Goal: Information Seeking & Learning: Find specific fact

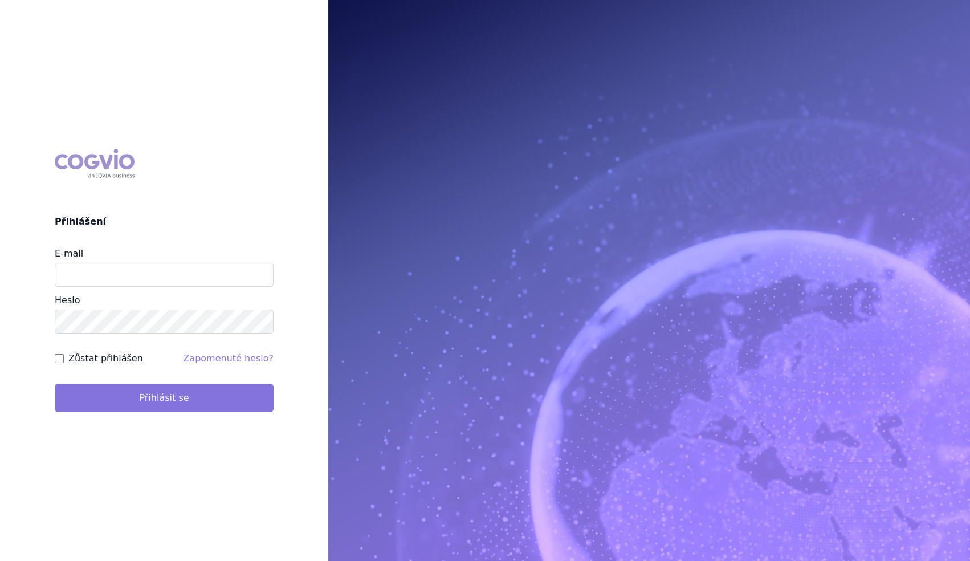
type input "marek_sebrle@accord-healthcare.com"
click at [114, 392] on button "Přihlásit se" at bounding box center [164, 398] width 219 height 28
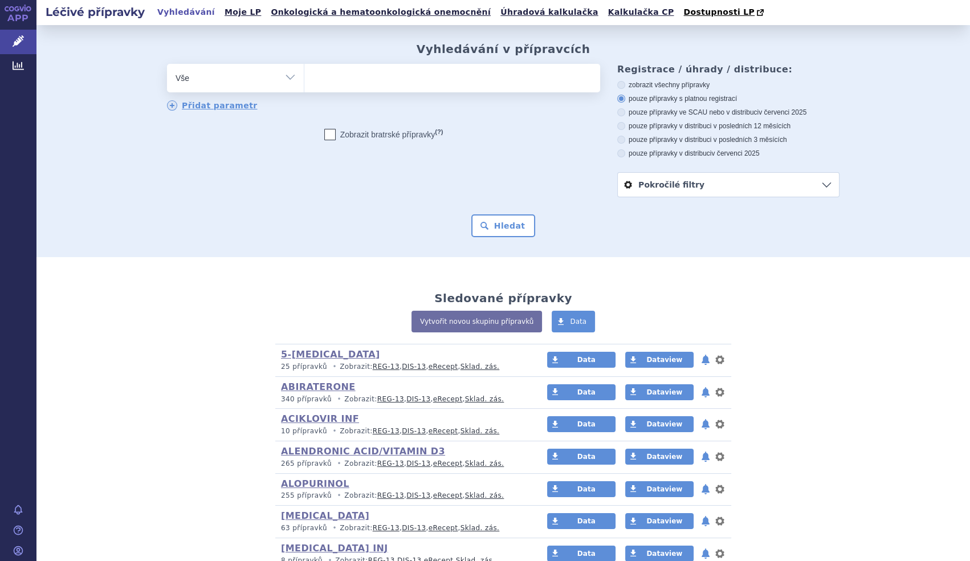
click at [287, 63] on div "Vyhledávání v přípravcích odstranit Vše Přípravek/SUKL kód MAH VPOIS" at bounding box center [503, 139] width 718 height 195
click at [285, 68] on select "Vše Přípravek/SUKL kód MAH VPOIS ATC/Aktivní látka Léková forma Síla" at bounding box center [235, 77] width 137 height 26
select select "filter-atc-group"
click at [167, 64] on select "Vše Přípravek/SUKL kód MAH VPOIS ATC/Aktivní látka Léková forma Síla" at bounding box center [235, 77] width 137 height 26
click at [338, 97] on div "odstranit Vše Přípravek/SUKL kód MAH VPOIS ATC/Aktivní látka" at bounding box center [383, 88] width 433 height 48
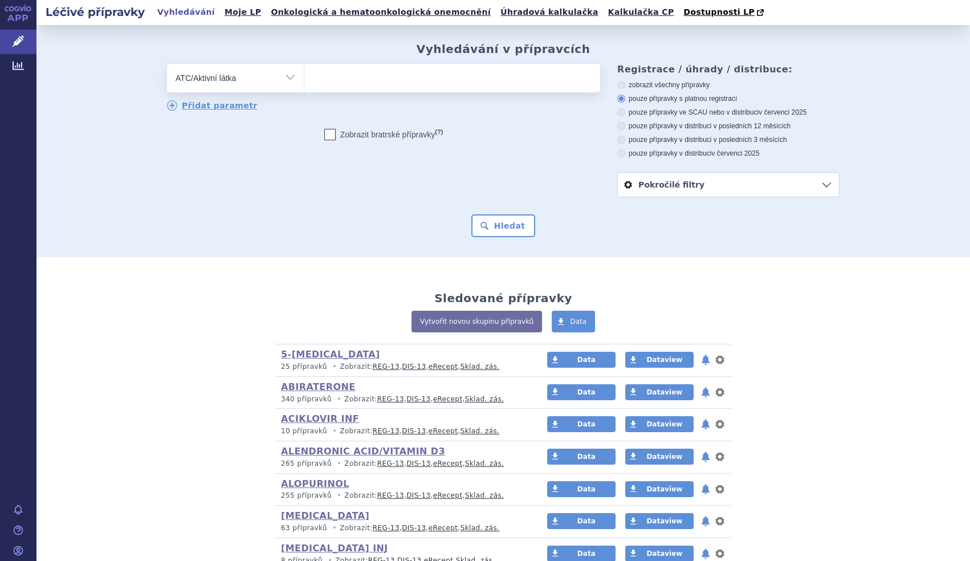
click at [348, 80] on ul at bounding box center [452, 76] width 296 height 24
click at [304, 80] on select at bounding box center [304, 77] width 1 height 28
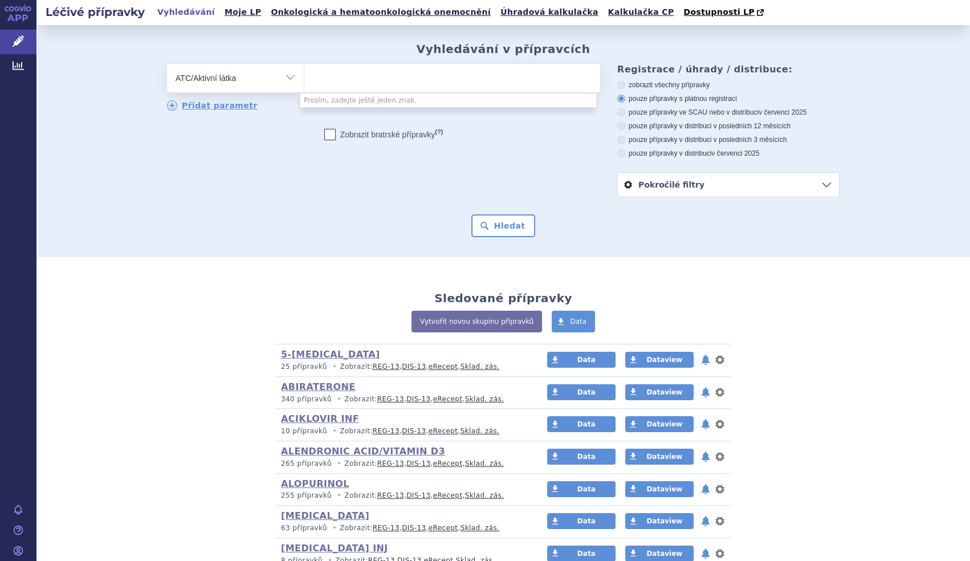
click at [315, 85] on ul at bounding box center [452, 76] width 296 height 24
click at [304, 85] on select at bounding box center [304, 77] width 1 height 28
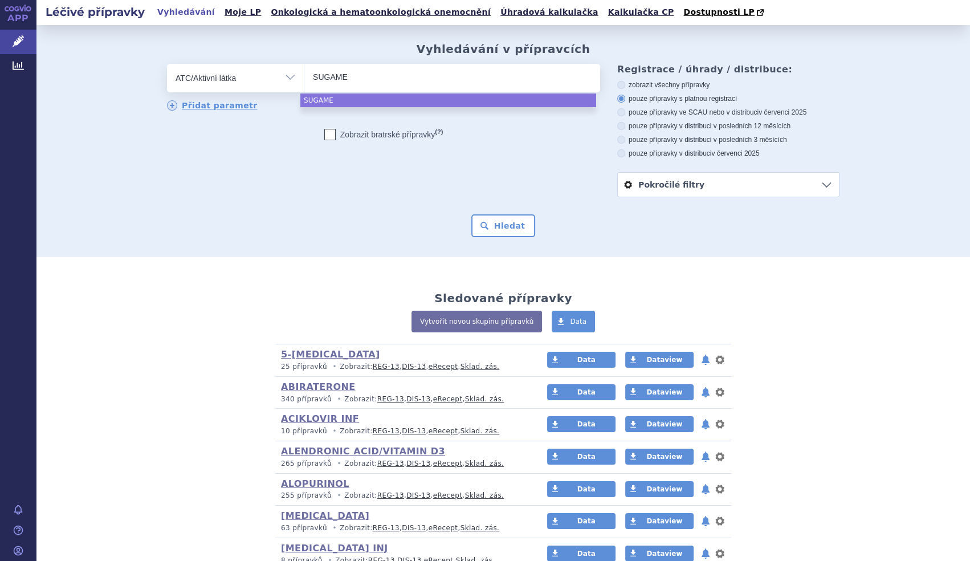
type input "SUGAME"
click at [360, 82] on ul "SUGAME" at bounding box center [452, 76] width 296 height 24
click at [304, 82] on select "SUGAME" at bounding box center [304, 77] width 1 height 28
select select "SUGAME"
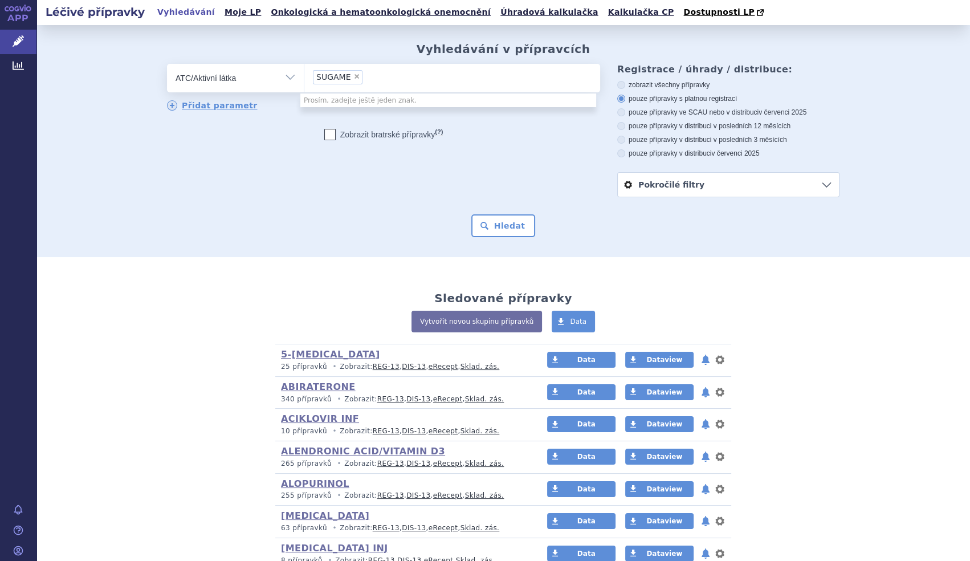
click at [353, 78] on span "×" at bounding box center [356, 76] width 7 height 7
click at [304, 78] on select "SUGAME" at bounding box center [304, 77] width 1 height 28
select select
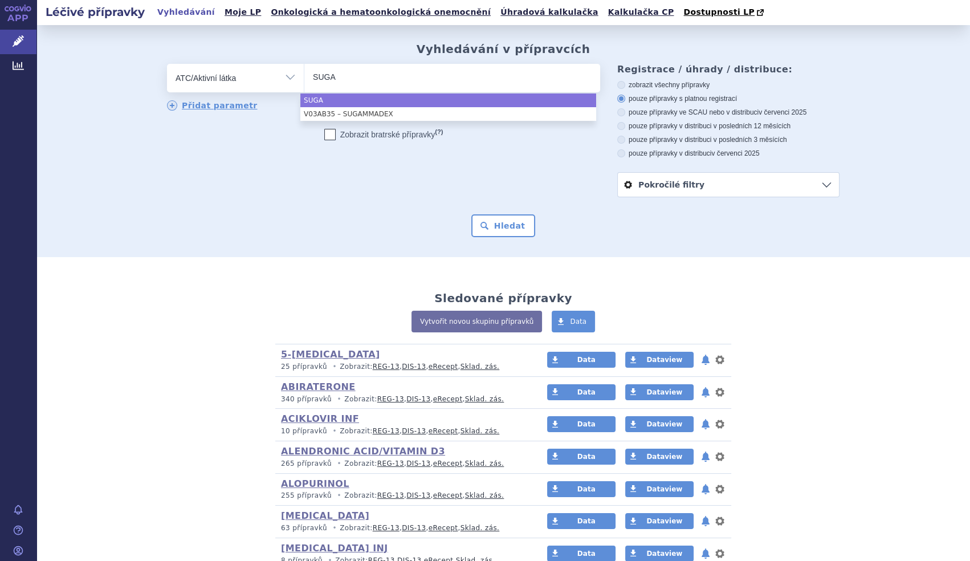
type input "SUGA"
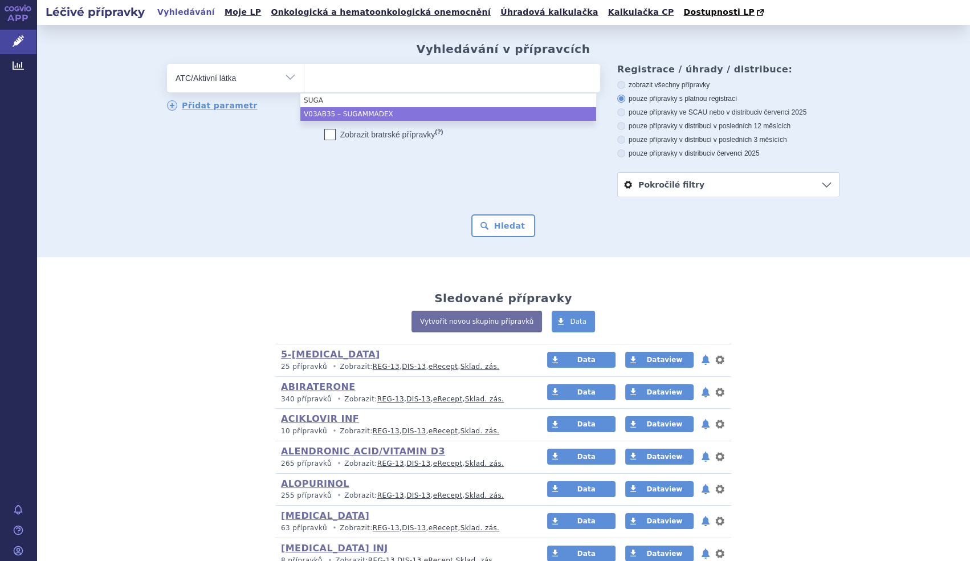
select select "V03AB35"
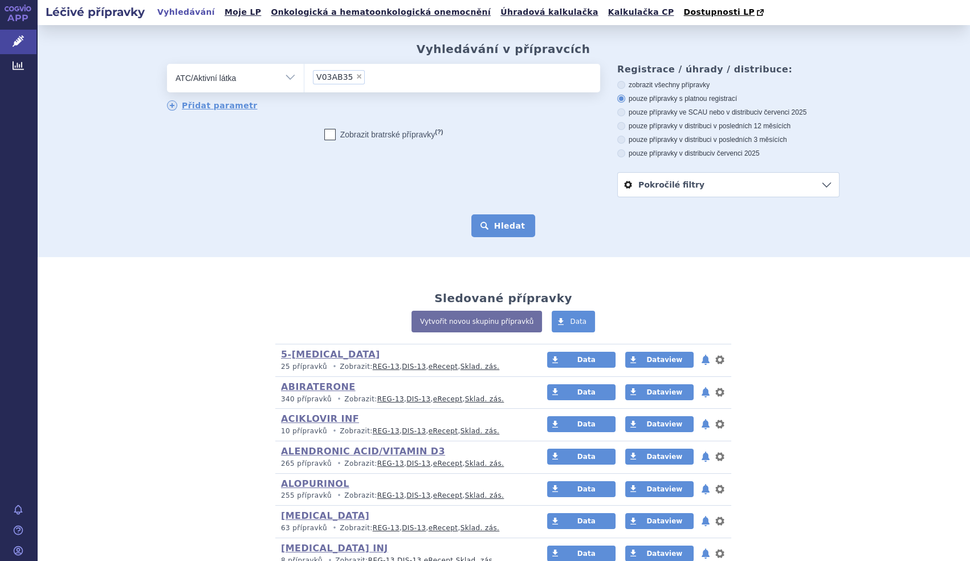
click at [515, 233] on button "Hledat" at bounding box center [503, 225] width 64 height 23
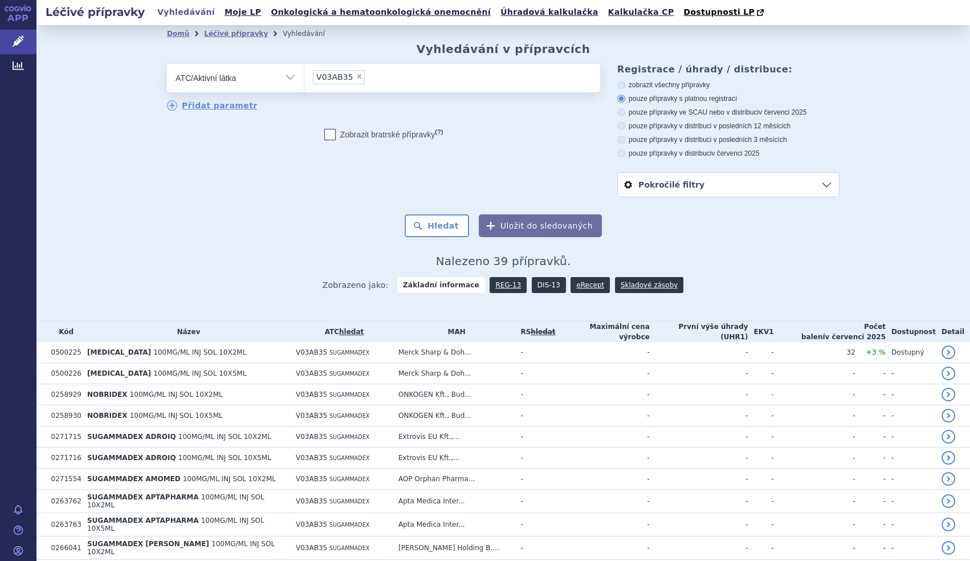
click at [532, 293] on link "DIS-13" at bounding box center [549, 285] width 34 height 16
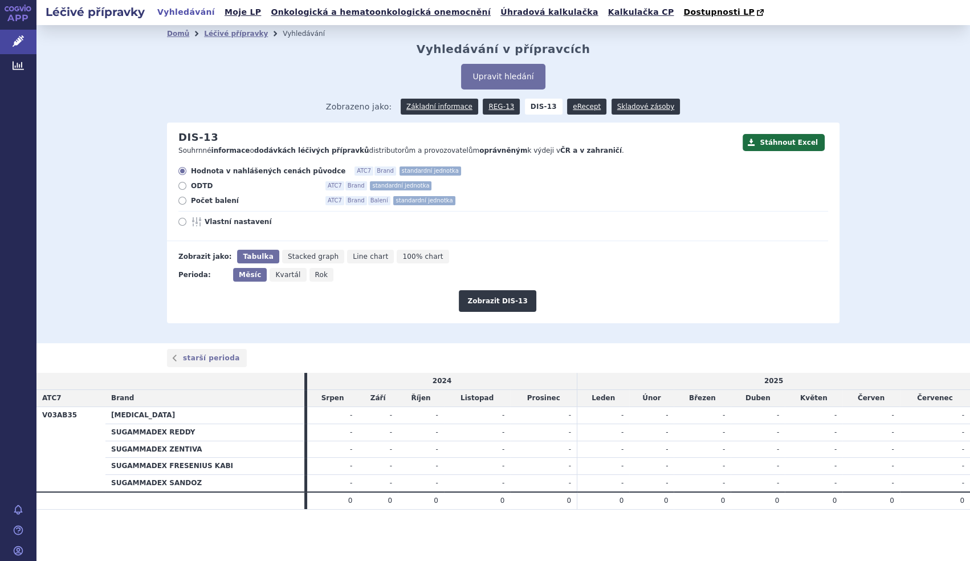
click at [207, 203] on span "Počet balení" at bounding box center [253, 200] width 125 height 9
click at [187, 203] on input "Počet balení ATC7 Brand Balení standardní jednotka" at bounding box center [183, 201] width 7 height 7
radio input "true"
click at [315, 276] on span "Rok" at bounding box center [321, 275] width 13 height 8
click at [309, 275] on input "Rok" at bounding box center [312, 271] width 7 height 7
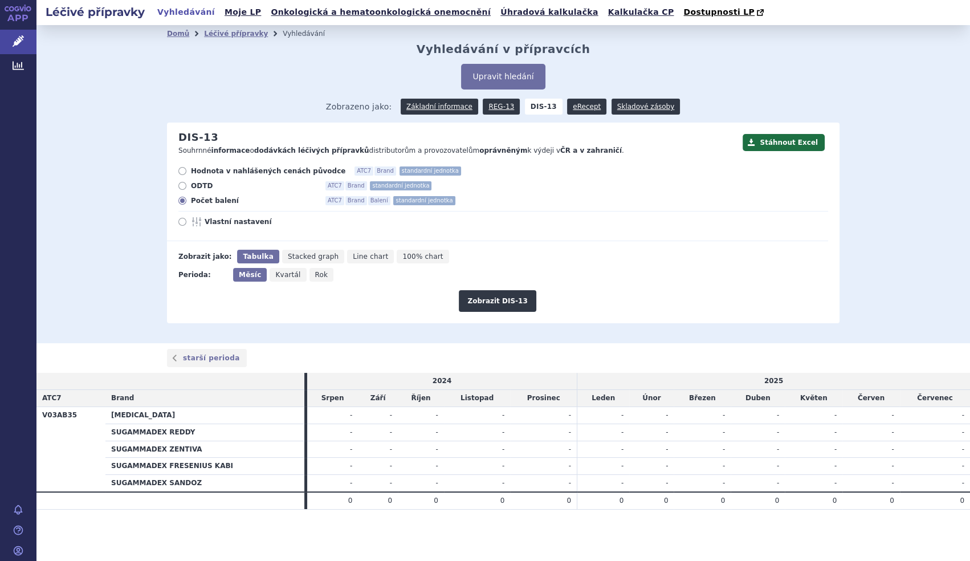
radio input "true"
click at [496, 301] on button "Zobrazit DIS-13" at bounding box center [497, 301] width 77 height 22
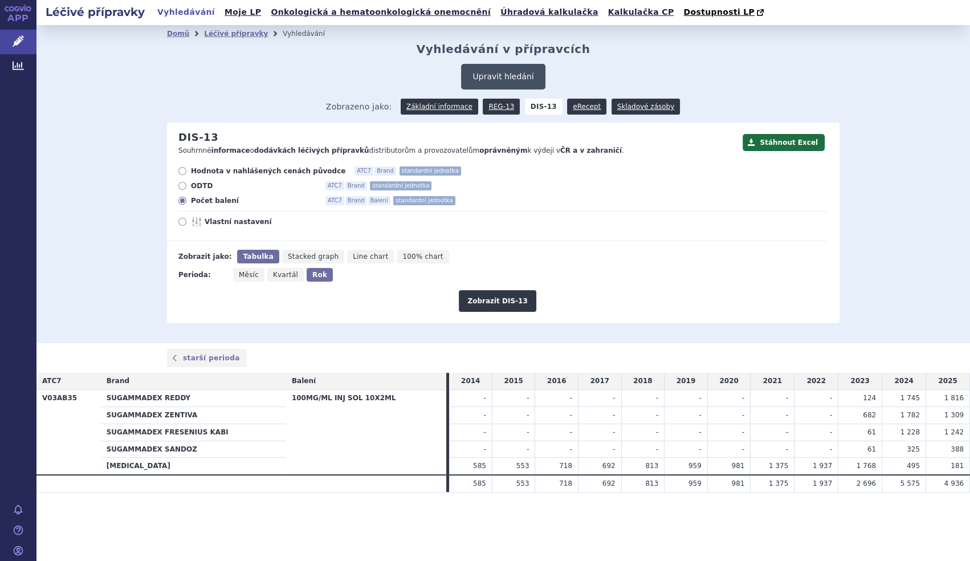
click at [507, 79] on button "Upravit hledání" at bounding box center [503, 77] width 84 height 26
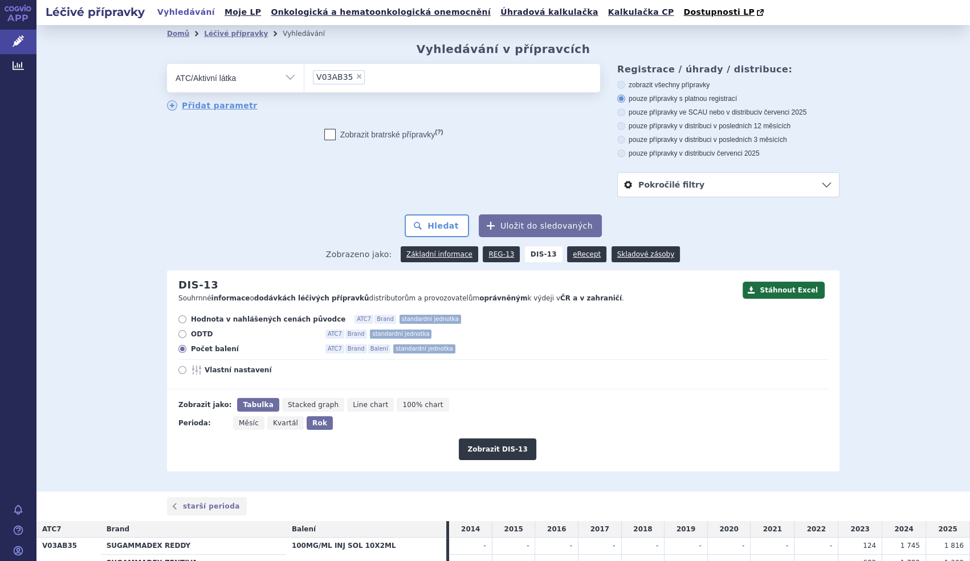
click at [356, 78] on span "×" at bounding box center [359, 76] width 7 height 7
click at [304, 78] on select "V03AB35" at bounding box center [304, 77] width 1 height 28
select select
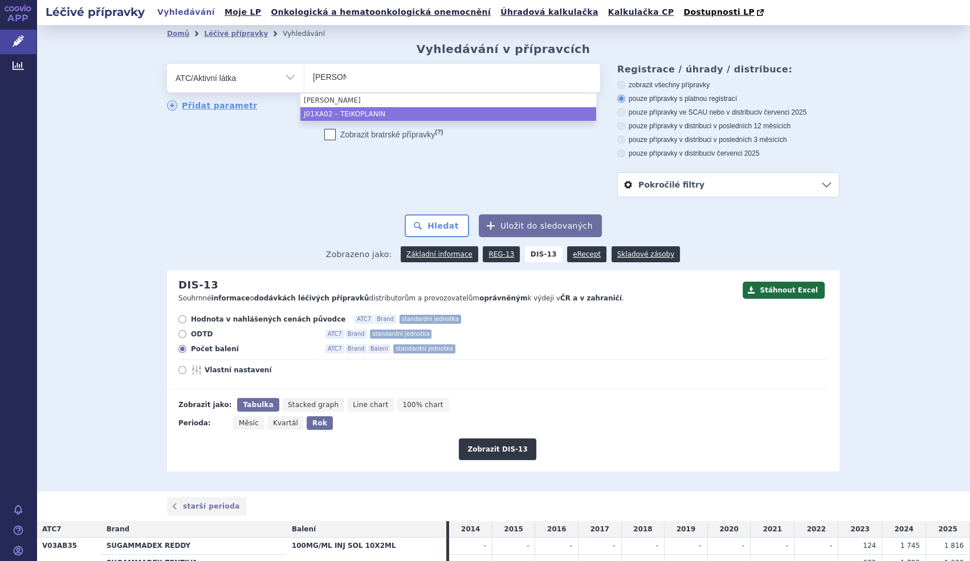
type input "teiko"
select select "J01XA02"
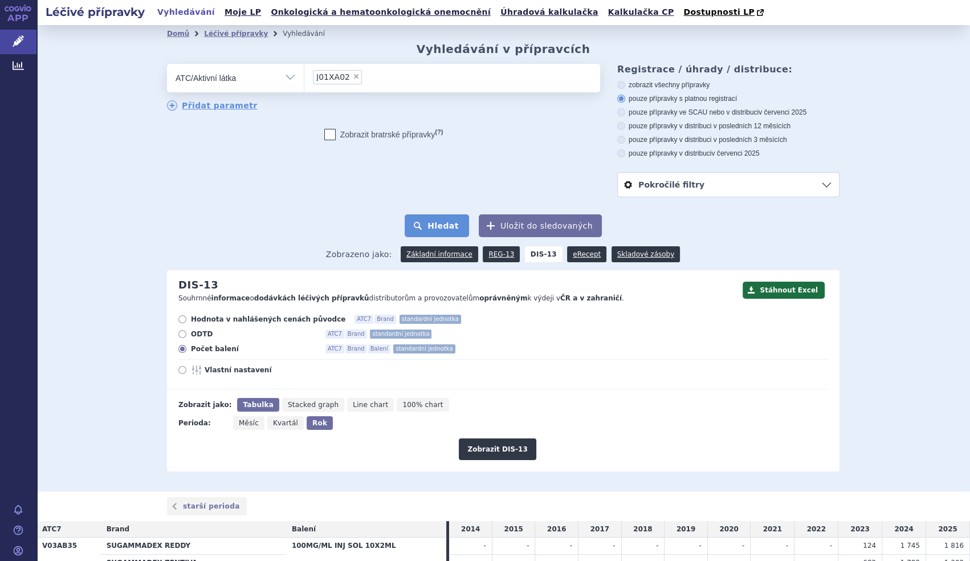
click at [443, 229] on button "Hledat" at bounding box center [437, 225] width 64 height 23
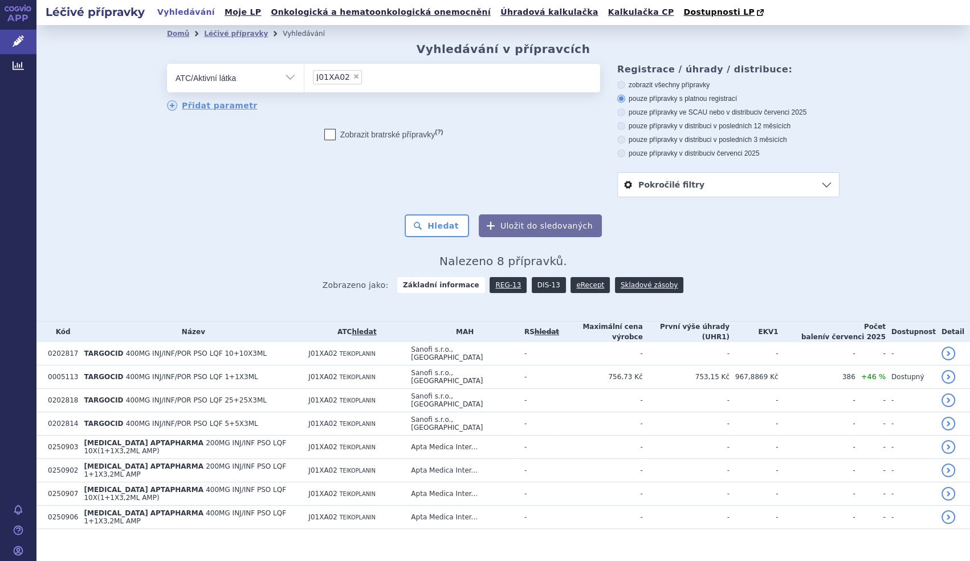
click at [537, 289] on link "DIS-13" at bounding box center [549, 285] width 34 height 16
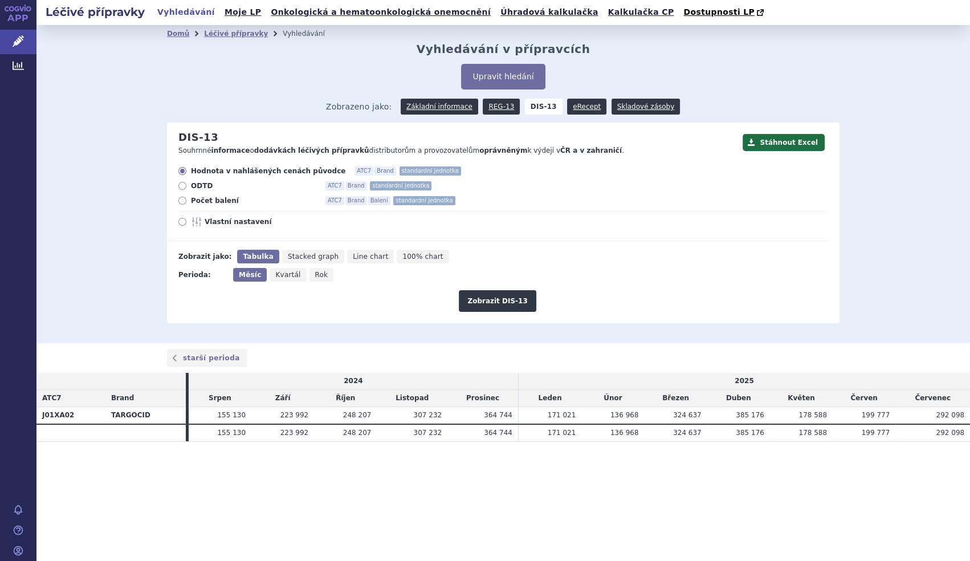
click at [181, 201] on icon at bounding box center [182, 201] width 8 height 8
click at [181, 201] on input "Počet balení ATC7 Brand Balení standardní jednotka" at bounding box center [183, 201] width 7 height 7
radio input "true"
click at [324, 278] on icon "Rok" at bounding box center [321, 275] width 25 height 14
click at [317, 275] on input "Rok" at bounding box center [312, 271] width 7 height 7
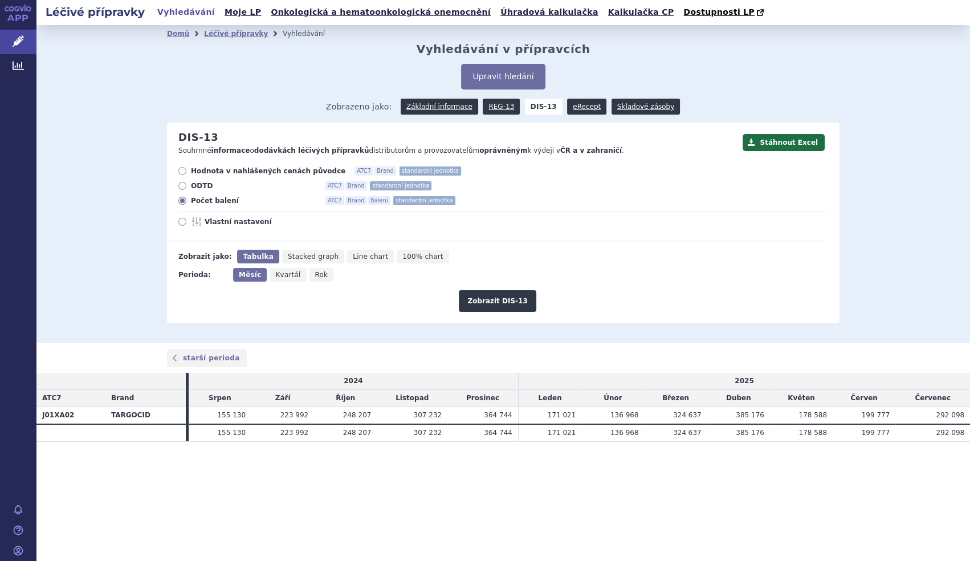
radio input "true"
click at [512, 295] on button "Zobrazit DIS-13" at bounding box center [497, 301] width 77 height 22
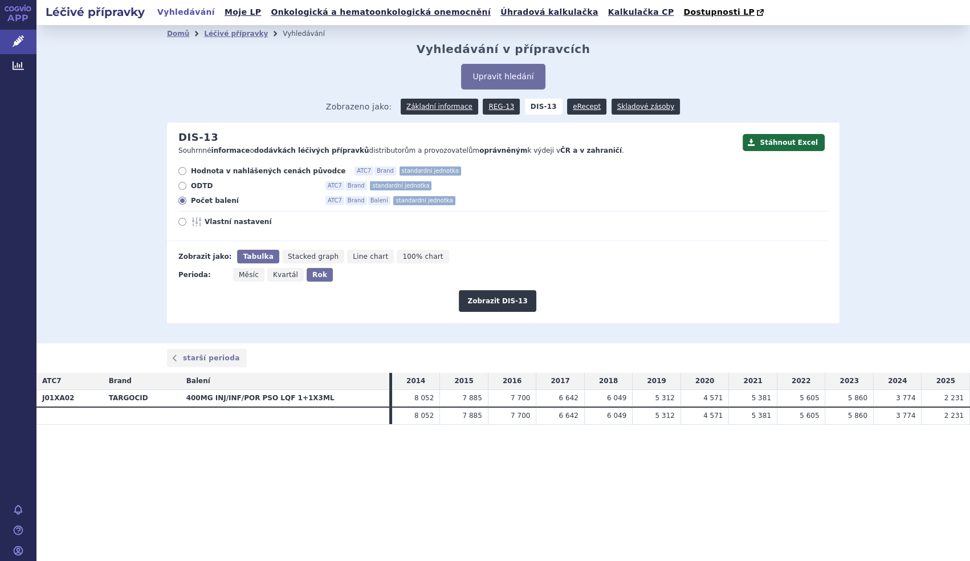
click at [191, 173] on span "Hodnota v nahlášených cenách původce" at bounding box center [268, 170] width 154 height 9
click at [187, 173] on input "Hodnota v nahlášených cenách původce ATC7 Brand standardní jednotka" at bounding box center [183, 172] width 7 height 7
radio input "true"
click at [493, 299] on button "Zobrazit DIS-13" at bounding box center [497, 301] width 77 height 22
